Goal: Task Accomplishment & Management: Complete application form

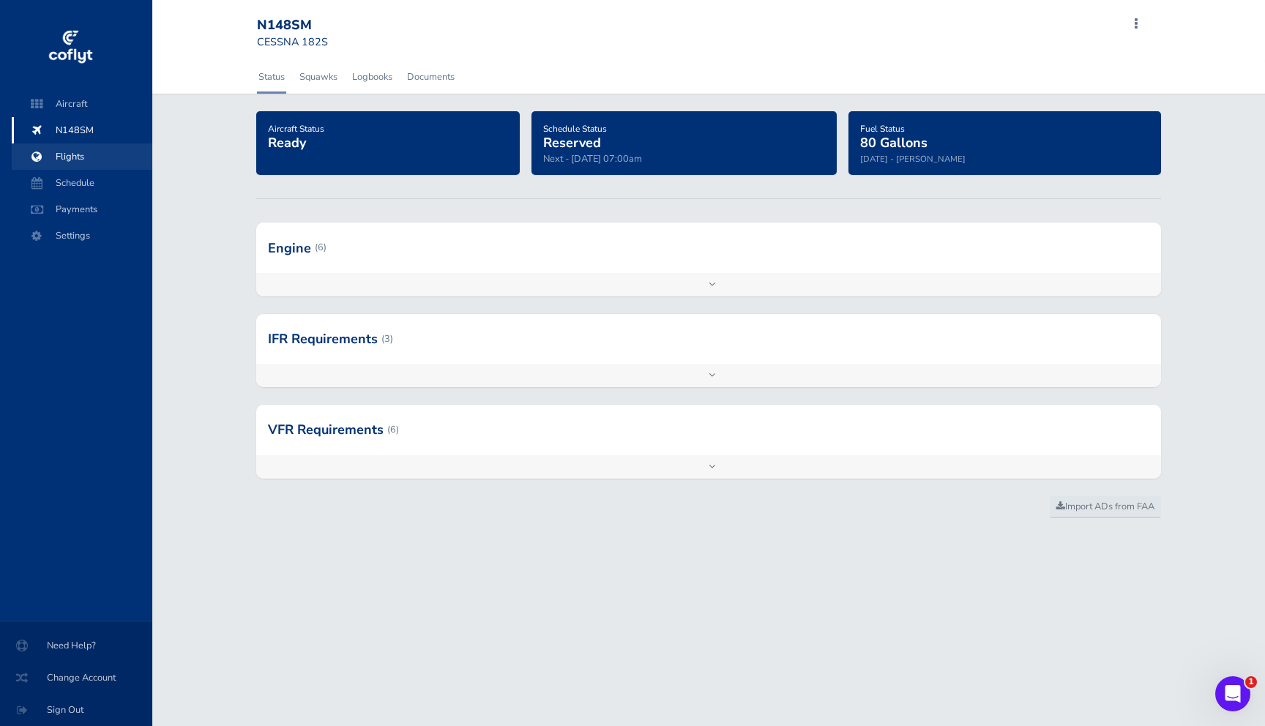
click at [64, 154] on span "Flights" at bounding box center [81, 157] width 111 height 26
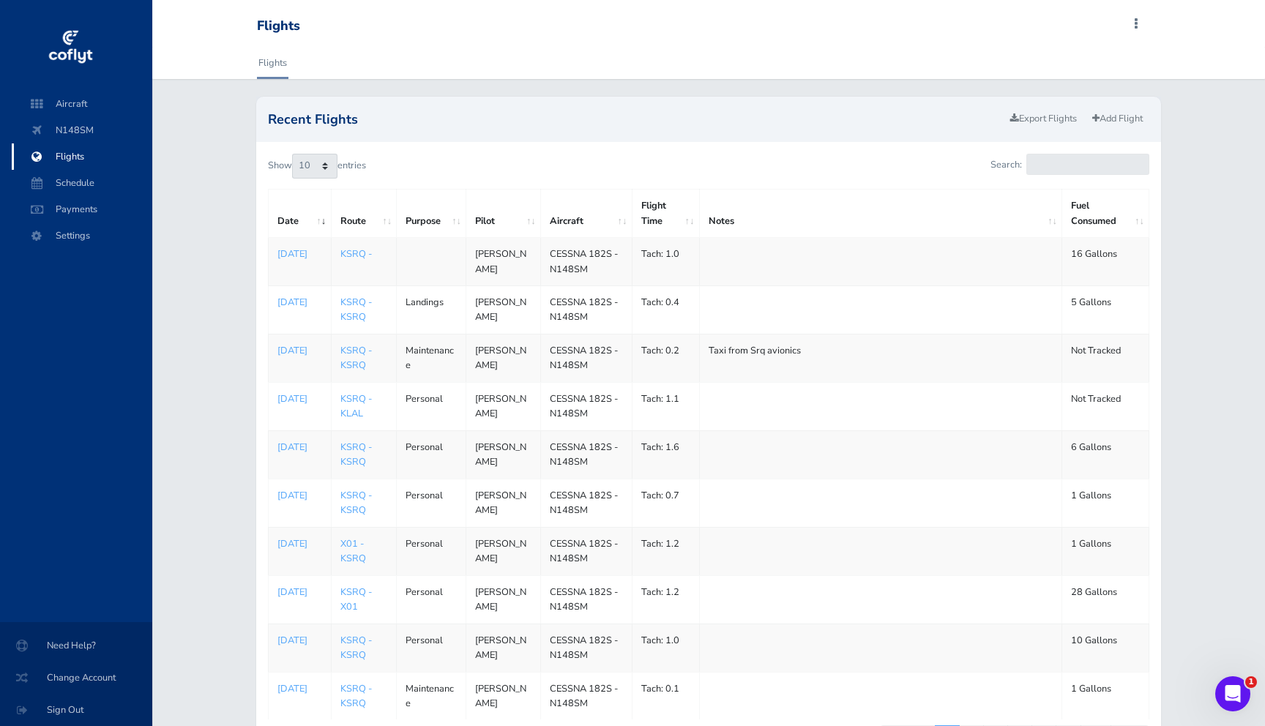
click at [1136, 30] on span at bounding box center [1137, 24] width 18 height 21
click at [1055, 71] on span "Add Flight" at bounding box center [1035, 66] width 43 height 13
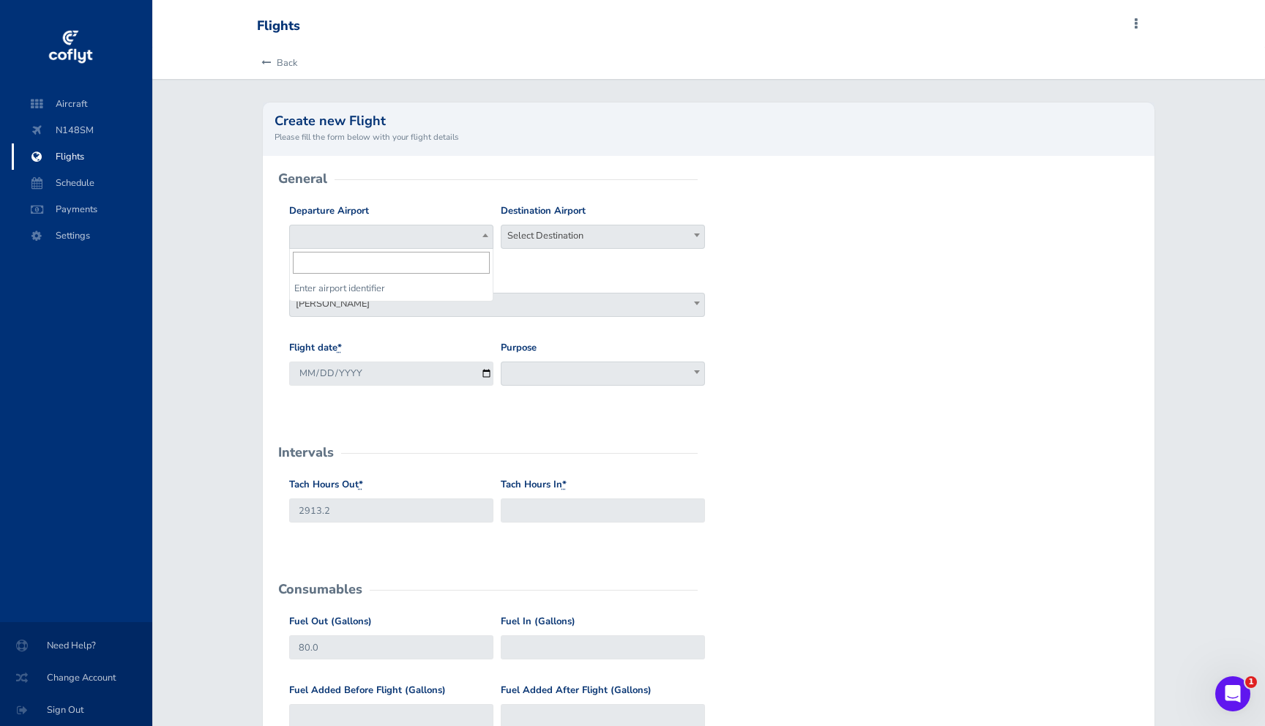
click at [445, 232] on span at bounding box center [391, 237] width 204 height 24
type input "KSRQ"
select select "KSRQ"
click at [550, 237] on span "Select Destination" at bounding box center [603, 236] width 203 height 21
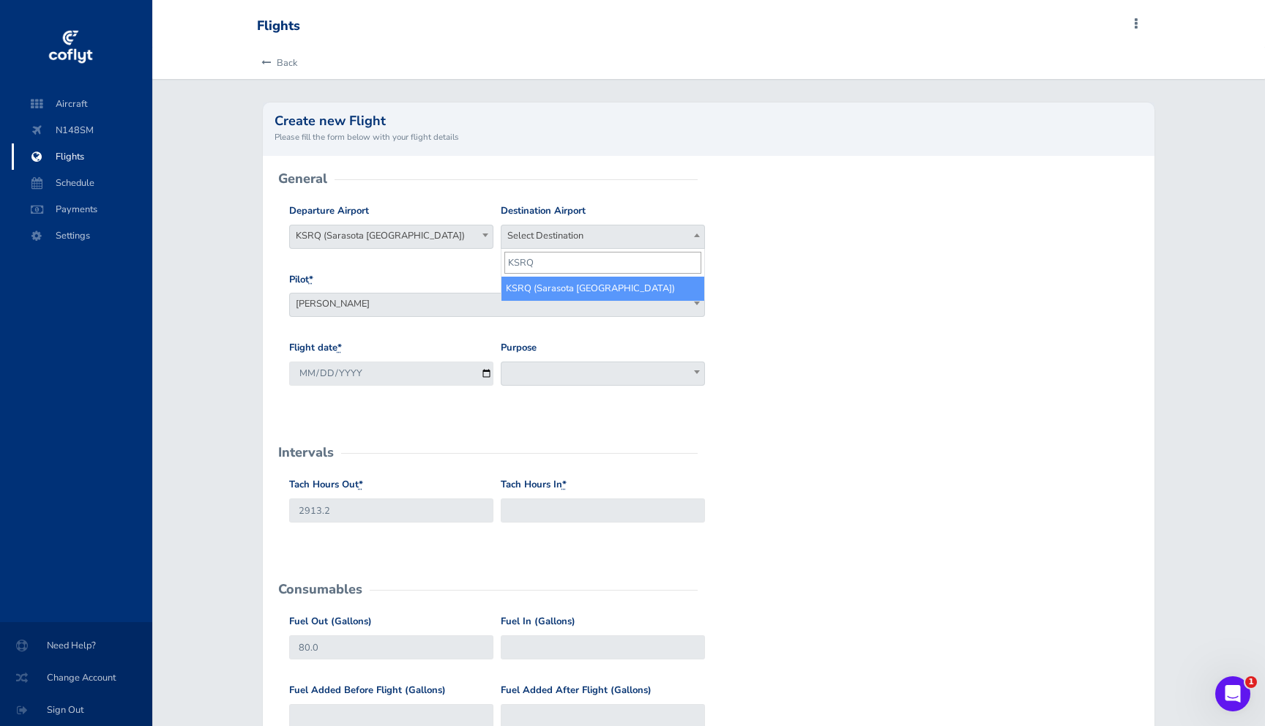
type input "KSRQ"
select select "KSRQ"
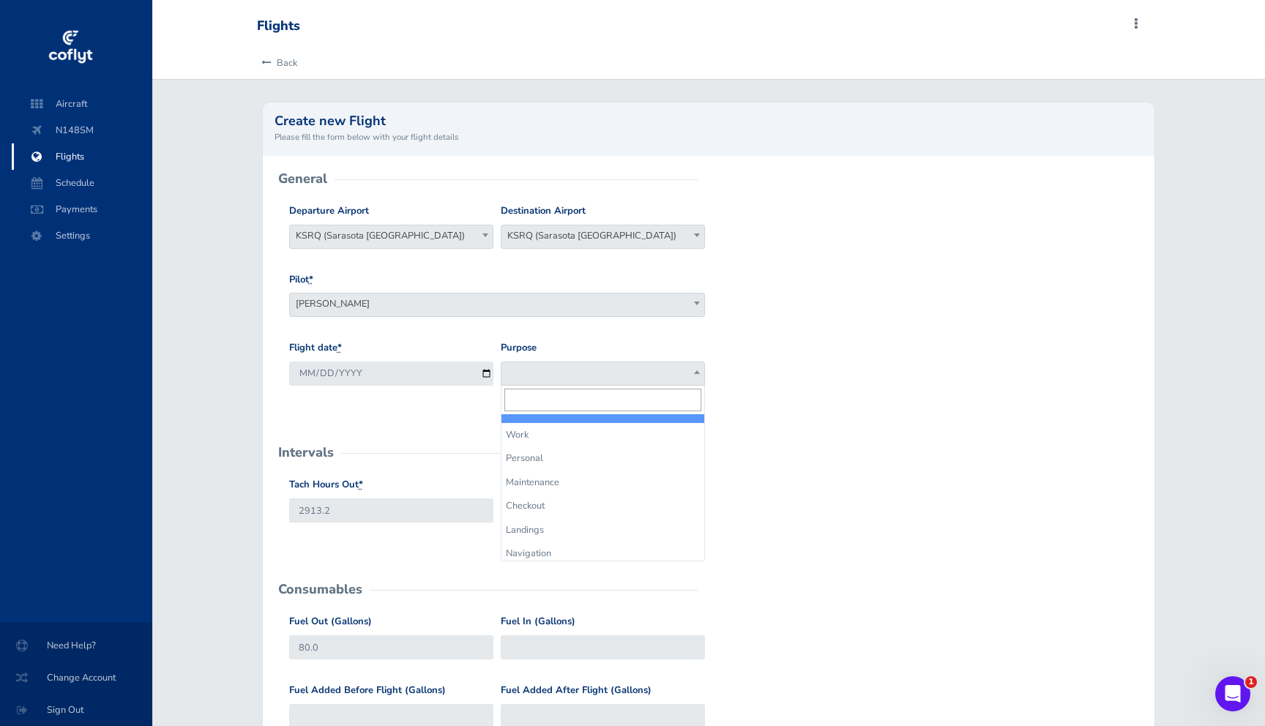
click at [534, 366] on span at bounding box center [603, 374] width 204 height 24
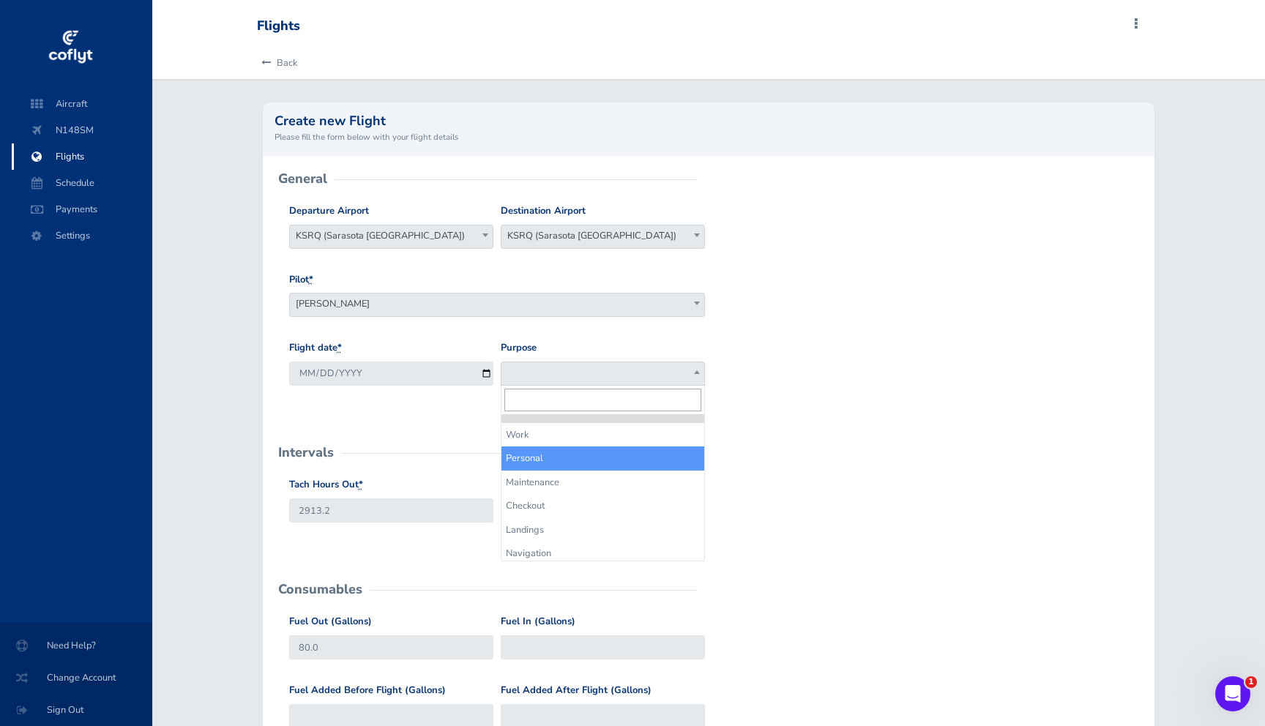
select select "Personal"
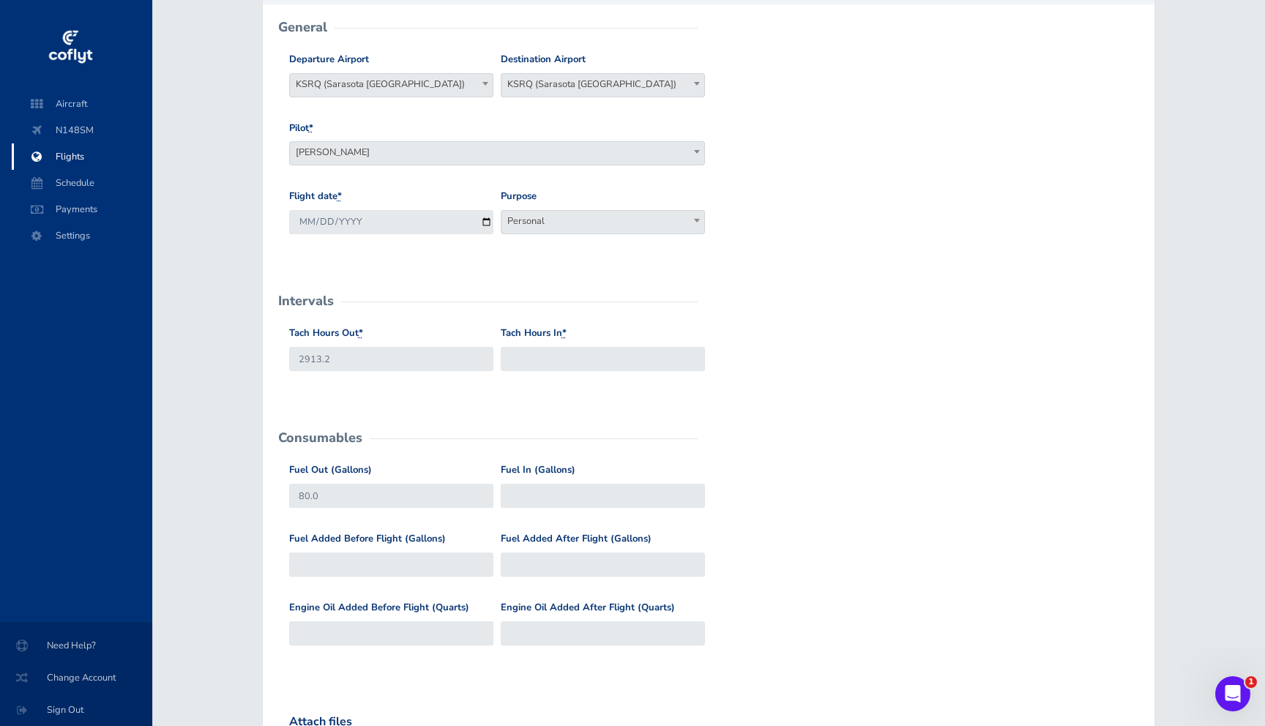
scroll to position [162, 0]
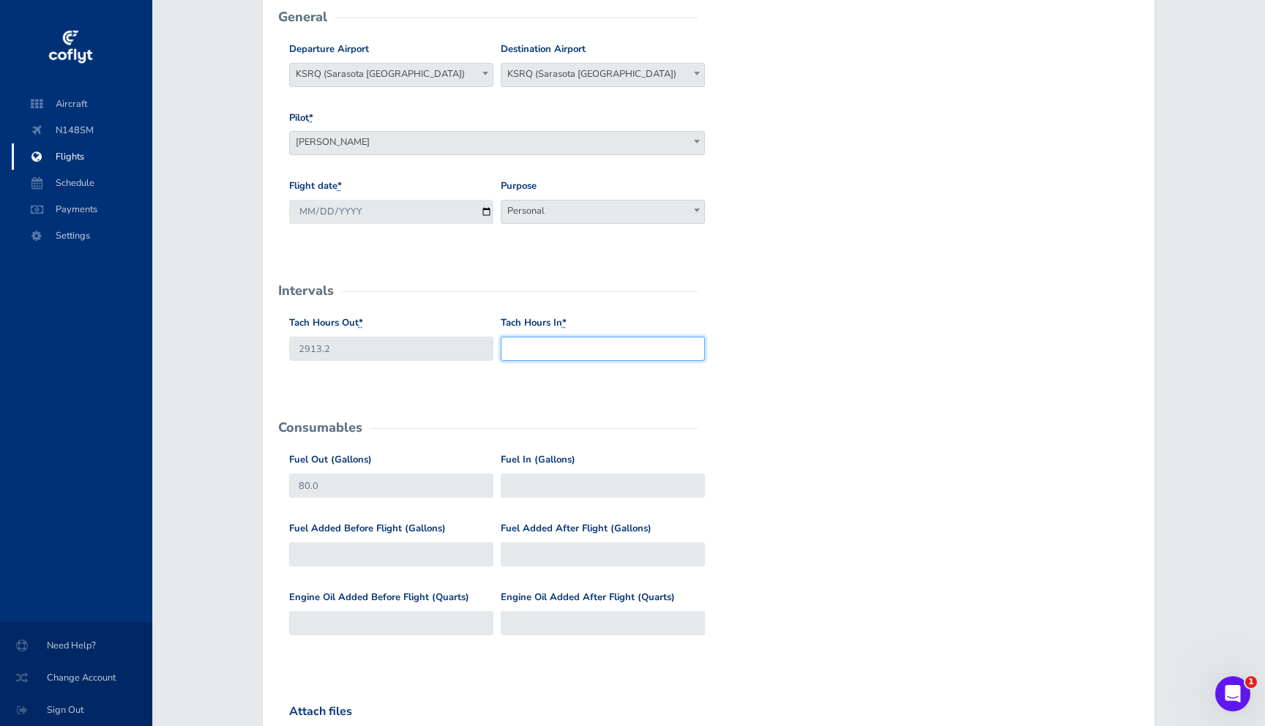
click at [589, 343] on input "Tach Hours In *" at bounding box center [603, 349] width 204 height 24
type input "2917.3"
click at [537, 485] on input "Fuel In (Gallons)" at bounding box center [603, 486] width 204 height 24
click at [545, 557] on input "Fuel Added After Flight (Gallons)" at bounding box center [603, 555] width 204 height 24
click at [419, 488] on input "80.0" at bounding box center [391, 486] width 204 height 24
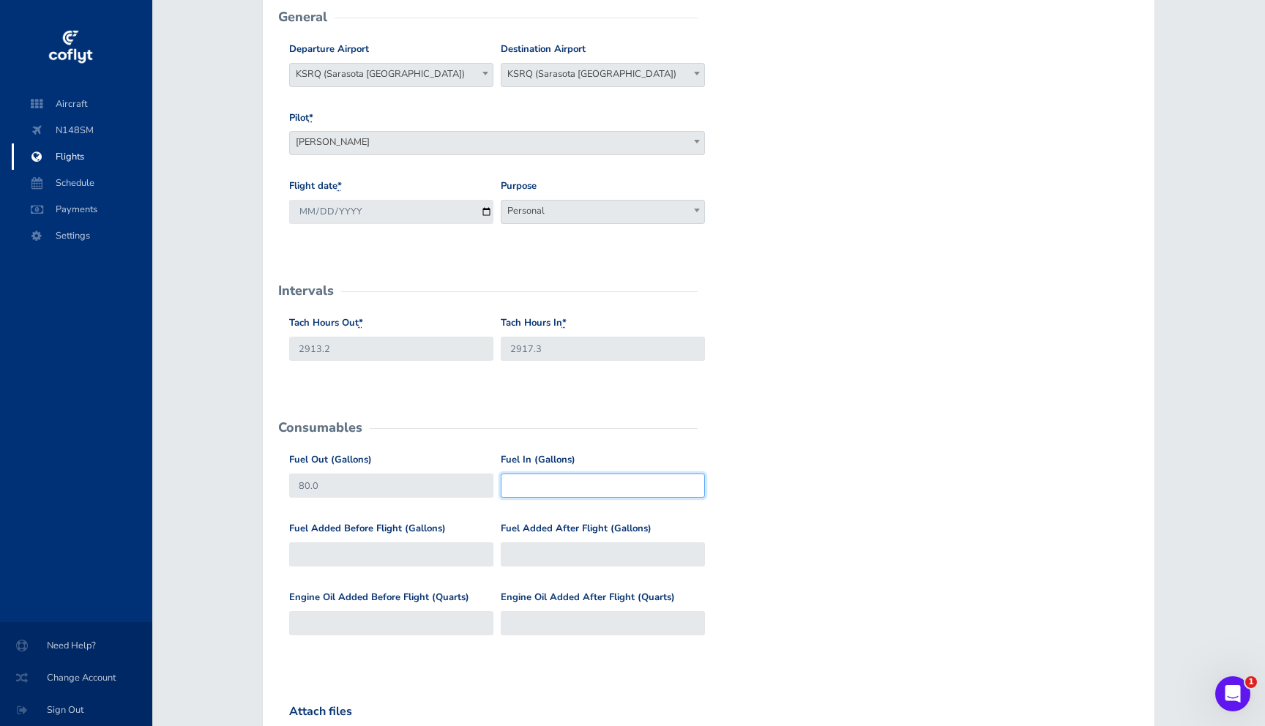
click at [549, 485] on input "Fuel In (Gallons)" at bounding box center [603, 486] width 204 height 24
type input "41"
click at [819, 522] on div "Fuel Added Before Flight (Gallons) Fuel Added After Flight (Gallons)" at bounding box center [709, 555] width 847 height 69
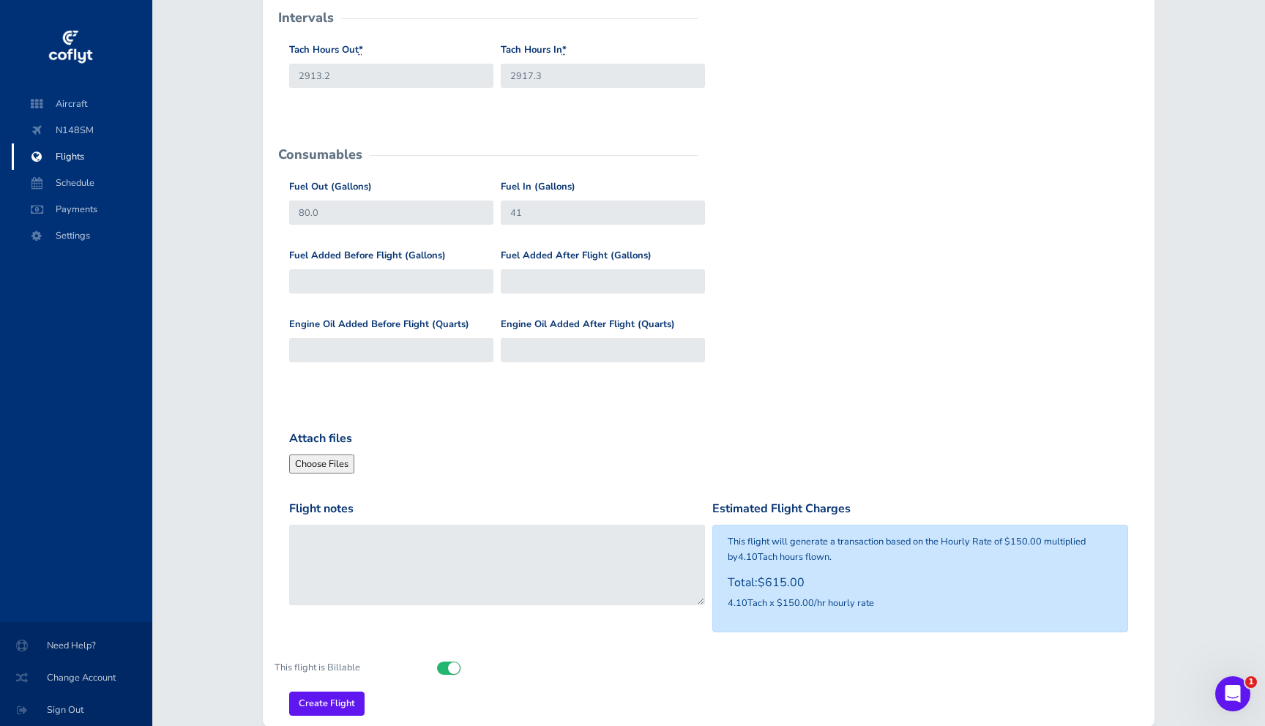
scroll to position [511, 0]
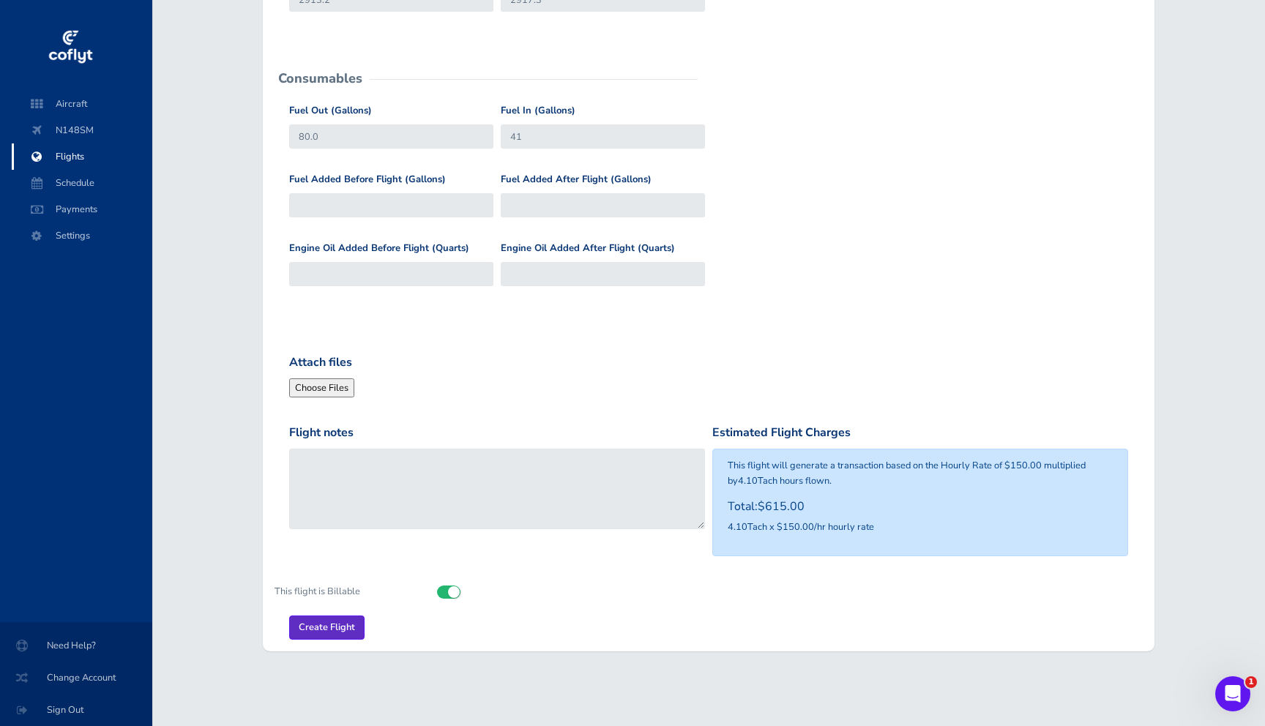
click at [329, 628] on input "Create Flight" at bounding box center [326, 628] width 75 height 24
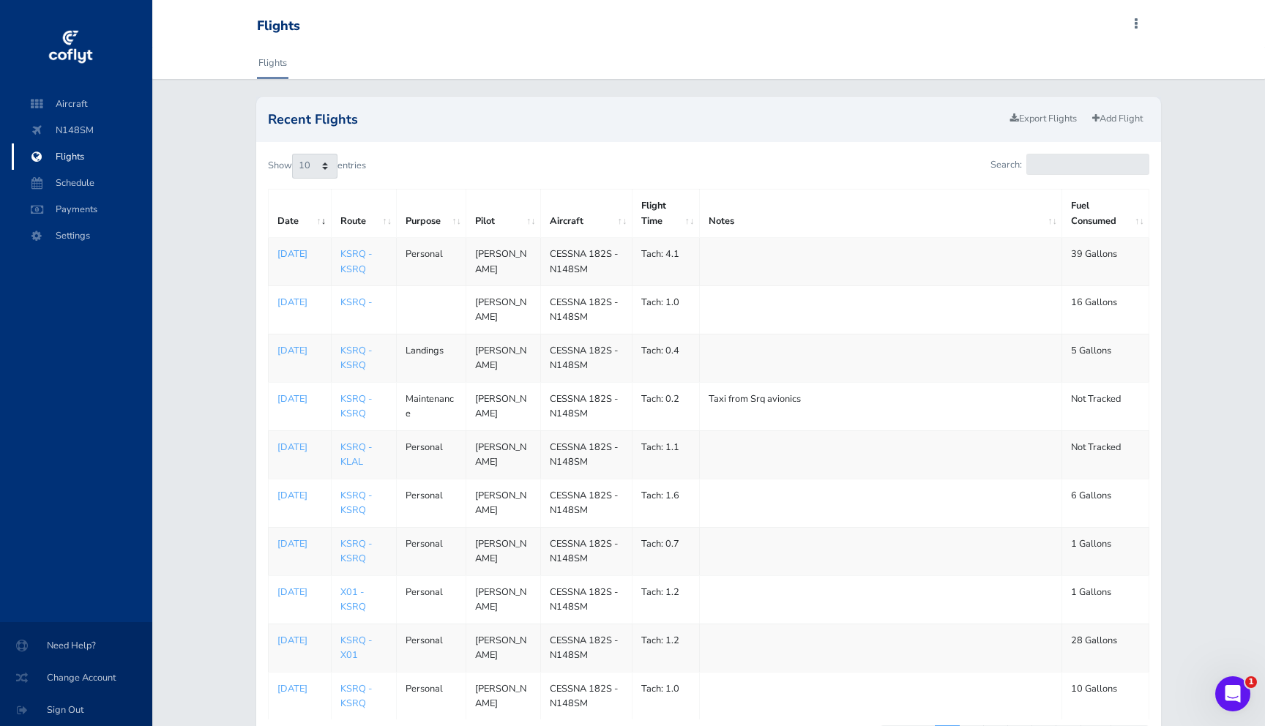
click at [288, 253] on p "Aug 10, 2025" at bounding box center [299, 254] width 45 height 15
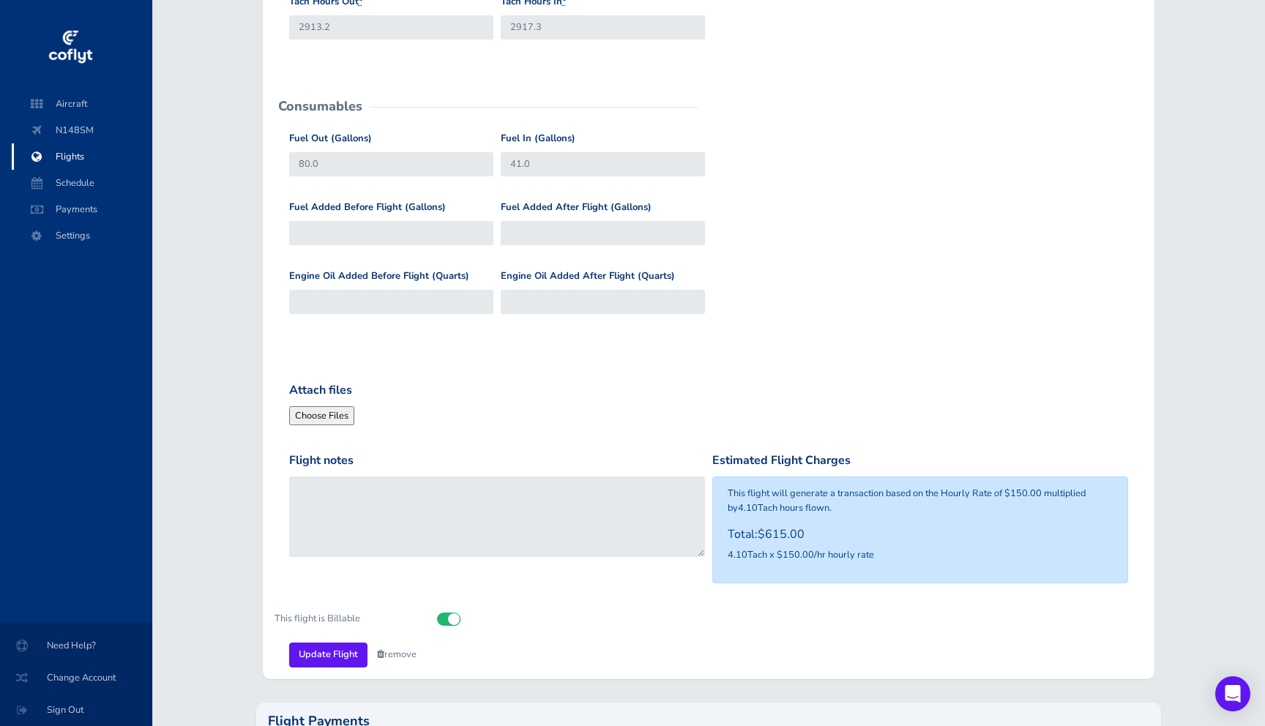
scroll to position [470, 0]
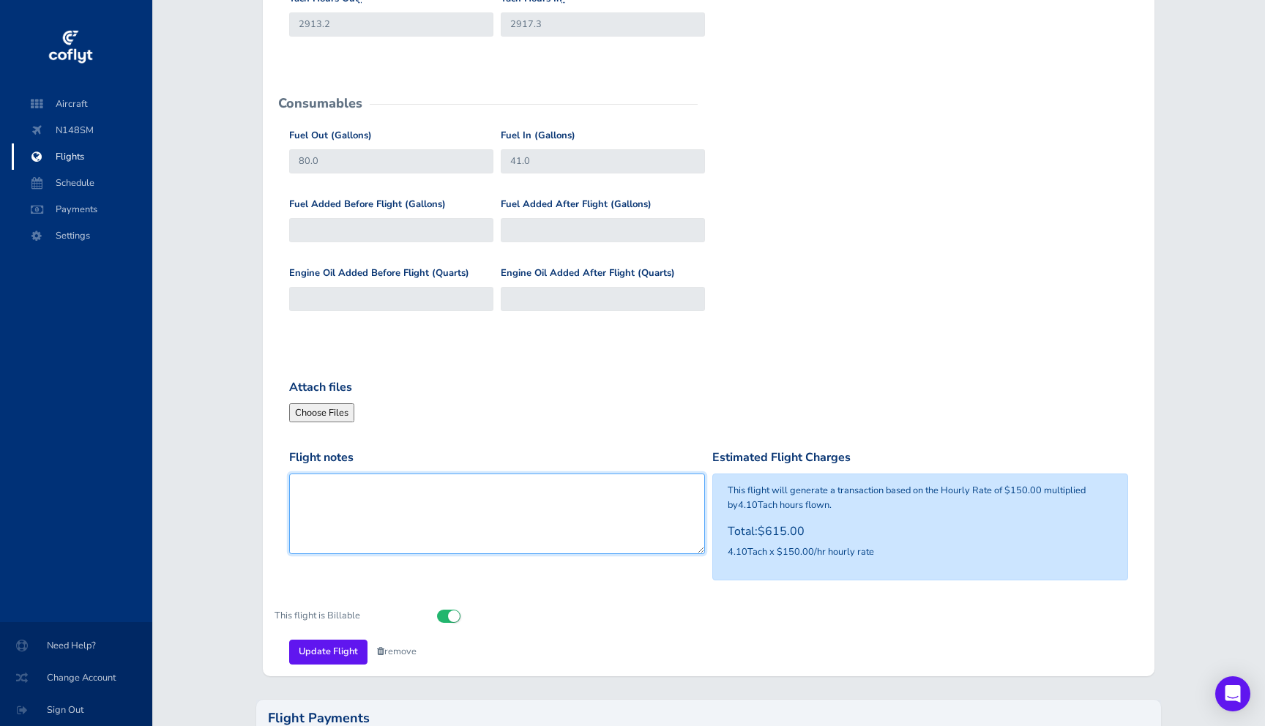
click at [362, 484] on textarea "Flight notes" at bounding box center [497, 514] width 416 height 81
click at [369, 485] on textarea "KSRQ-KTPA-MTH" at bounding box center [497, 514] width 416 height 81
type textarea "KSRQ-KTPA-KMTH"
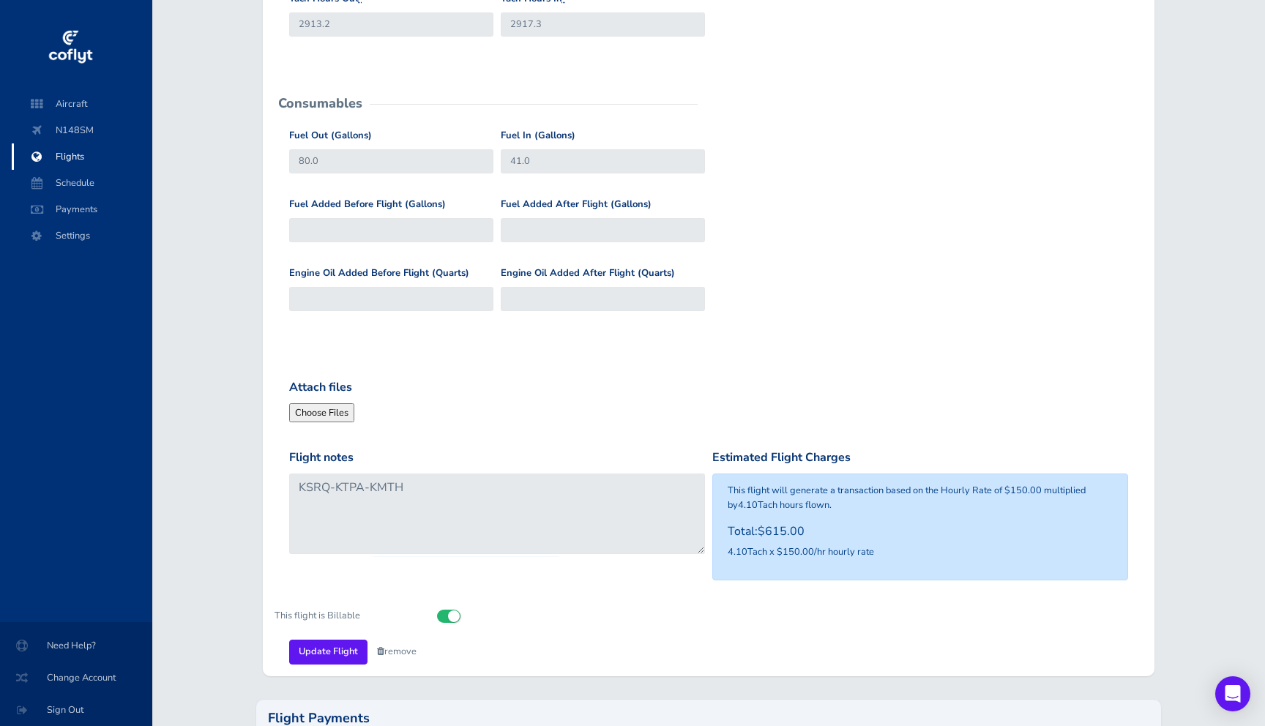
click at [337, 664] on div "General Departure Airport KSRQ KSRQ Destination Airport KSRQ KSRQ Pilot * Sina …" at bounding box center [709, 172] width 893 height 1007
click at [337, 654] on input "Update Flight" at bounding box center [328, 652] width 78 height 24
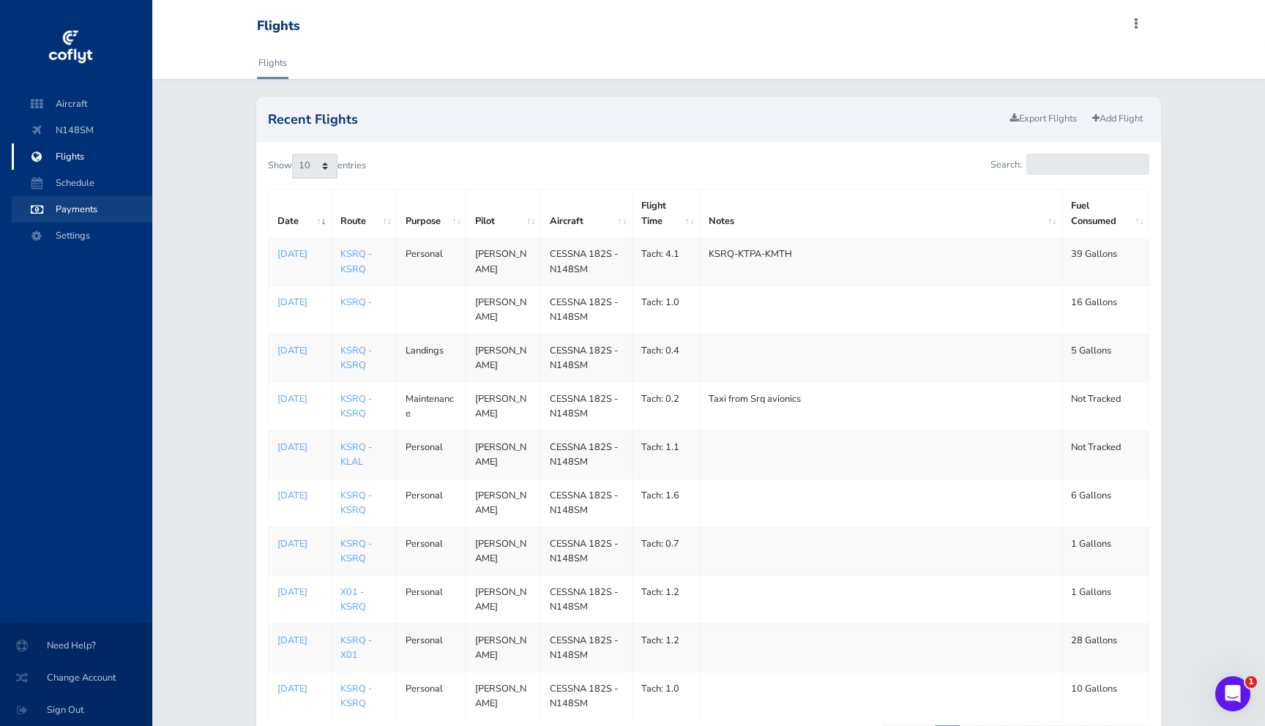
click at [67, 209] on span "Payments" at bounding box center [81, 209] width 111 height 26
